Goal: Task Accomplishment & Management: Manage account settings

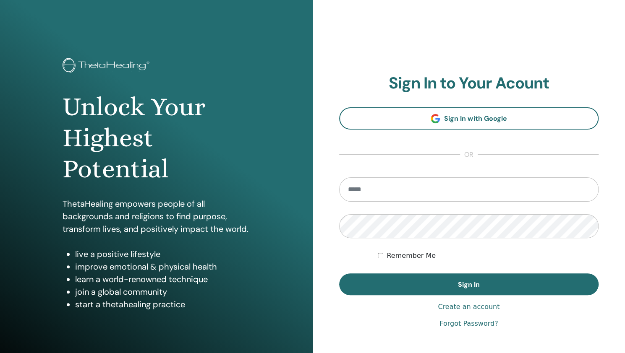
type input "**********"
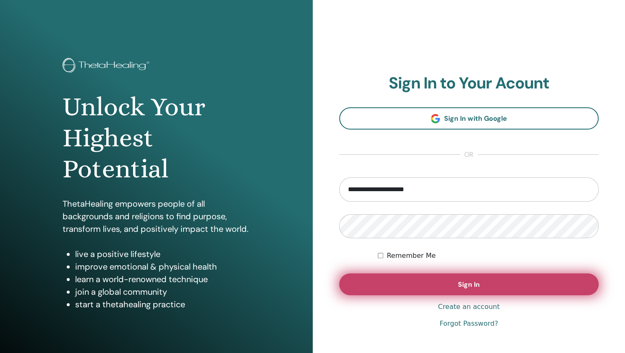
click at [441, 285] on button "Sign In" at bounding box center [469, 285] width 260 height 22
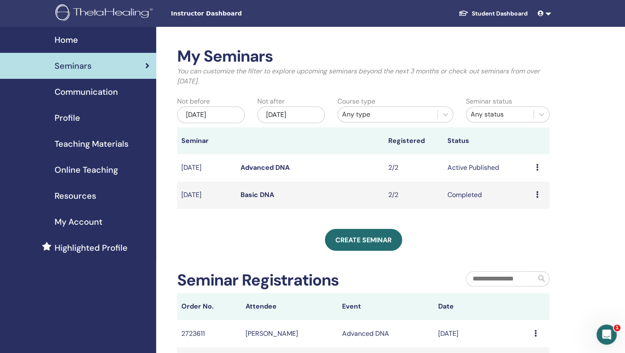
click at [536, 169] on icon at bounding box center [537, 167] width 3 height 7
click at [524, 190] on link "Edit" at bounding box center [521, 188] width 12 height 9
click at [538, 168] on icon at bounding box center [537, 167] width 3 height 7
click at [533, 198] on link "Attendees" at bounding box center [533, 200] width 32 height 9
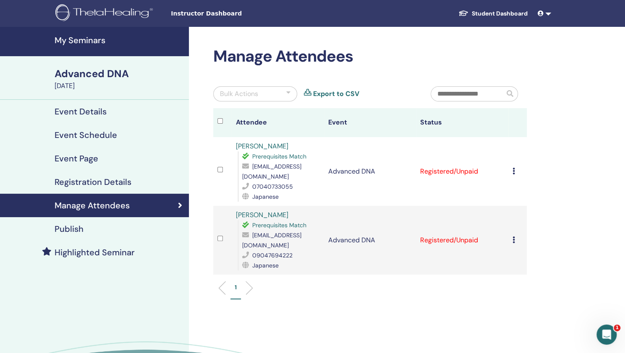
click at [515, 171] on div "Cancel Registration Do not auto-certify Mark as Paid Mark as Unpaid Mark as Abs…" at bounding box center [517, 172] width 10 height 10
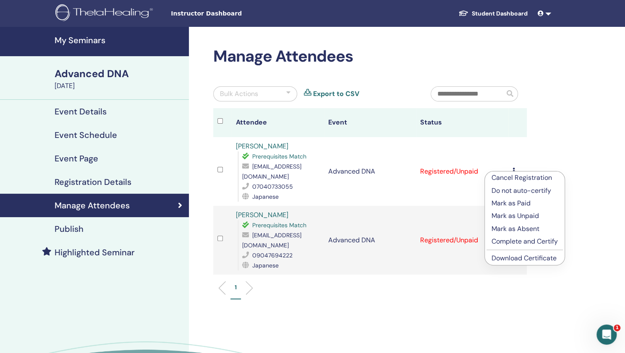
click at [519, 202] on p "Mark as Paid" at bounding box center [524, 203] width 66 height 10
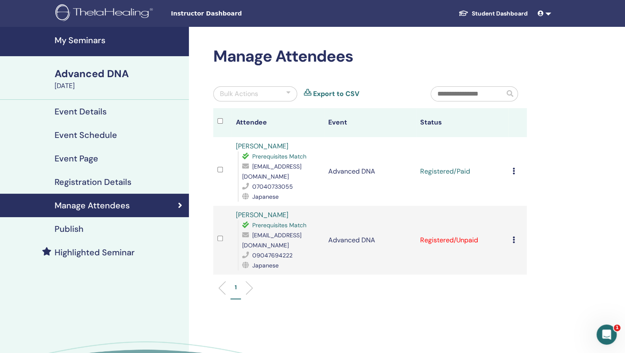
click at [514, 237] on icon at bounding box center [513, 240] width 3 height 7
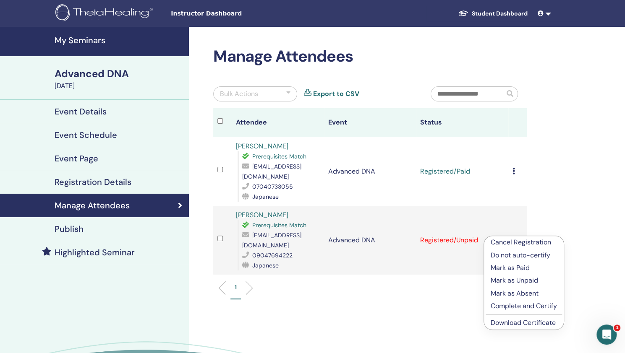
click at [518, 265] on p "Mark as Paid" at bounding box center [524, 268] width 66 height 10
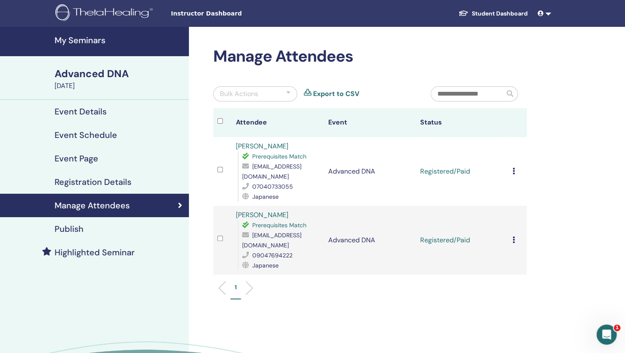
click at [512, 170] on icon at bounding box center [513, 171] width 3 height 7
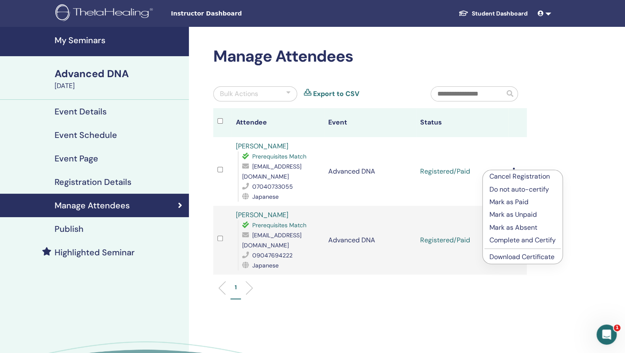
click at [506, 258] on link "Download Certificate" at bounding box center [521, 257] width 65 height 9
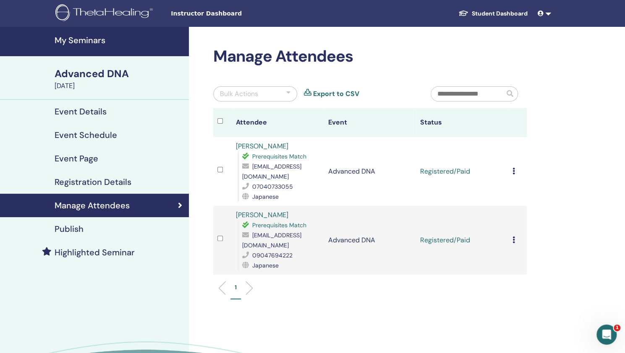
click at [513, 237] on icon at bounding box center [513, 240] width 3 height 7
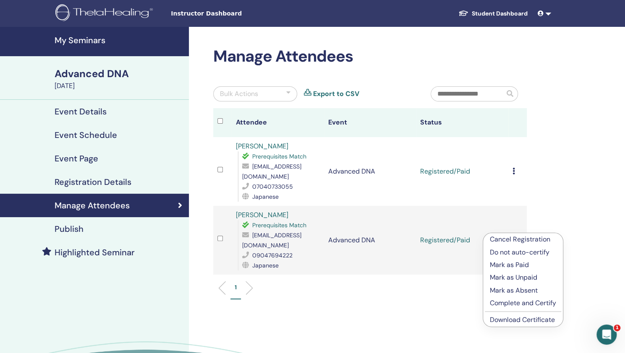
click at [509, 321] on link "Download Certificate" at bounding box center [522, 320] width 65 height 9
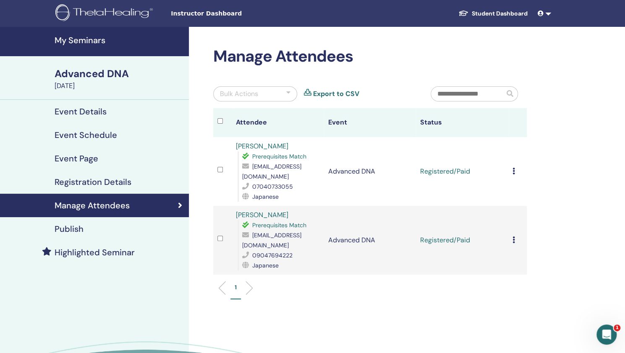
click at [583, 50] on div "Manage Attendees Bulk Actions Export to CSV Attendee Event Status [PERSON_NAME]…" at bounding box center [397, 226] width 417 height 399
